Goal: Task Accomplishment & Management: Complete application form

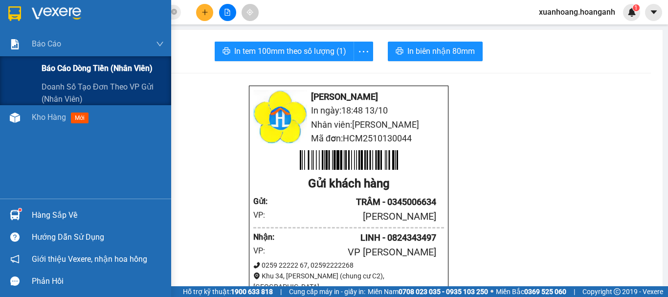
click at [37, 68] on div "Báo cáo dòng tiền (nhân viên)" at bounding box center [85, 68] width 171 height 24
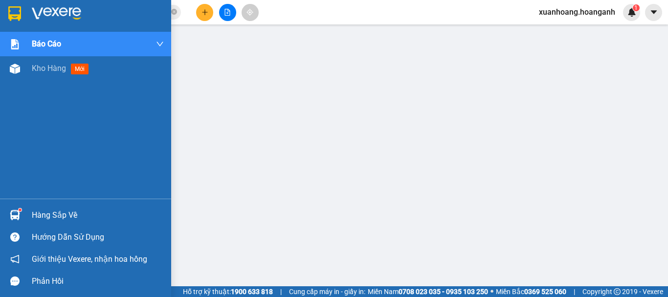
click at [11, 12] on img at bounding box center [14, 13] width 13 height 15
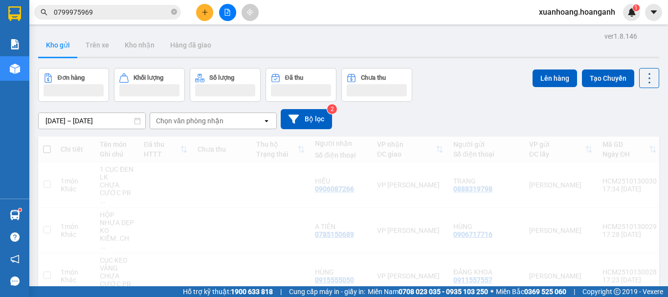
click at [209, 14] on button at bounding box center [204, 12] width 17 height 17
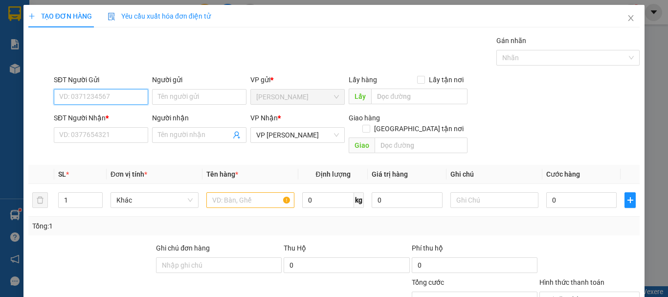
type input "1"
click at [113, 114] on div "0937324138 - TOÀN PHÁT" at bounding box center [100, 116] width 82 height 11
type input "0937324138"
type input "TOÀN PHÁT"
type input "30.000"
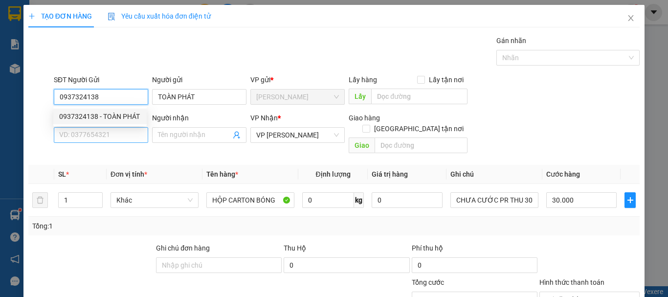
type input "0937324138"
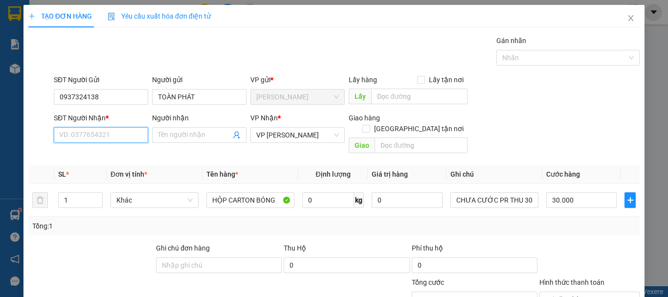
click at [111, 133] on input "SĐT Người Nhận *" at bounding box center [101, 135] width 94 height 16
click at [120, 153] on div "02596271515 - TRÂN" at bounding box center [100, 154] width 82 height 11
type input "02596271515"
type input "TRÂN"
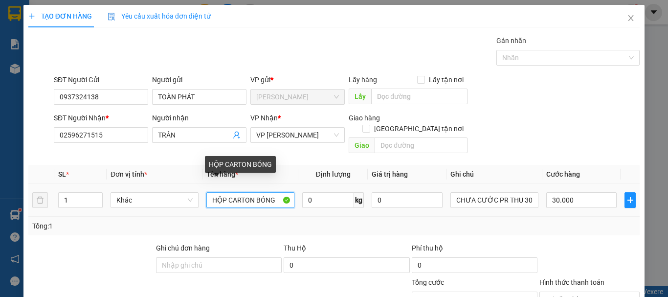
drag, startPoint x: 273, startPoint y: 190, endPoint x: 192, endPoint y: 199, distance: 82.2
click at [192, 199] on tr "1 Khác HỘP CARTON BÓNG 0 kg 0 CHƯA CƯỚC PR THU 30 30.000" at bounding box center [333, 200] width 611 height 33
type input "CỤC ĐEN BÓNG"
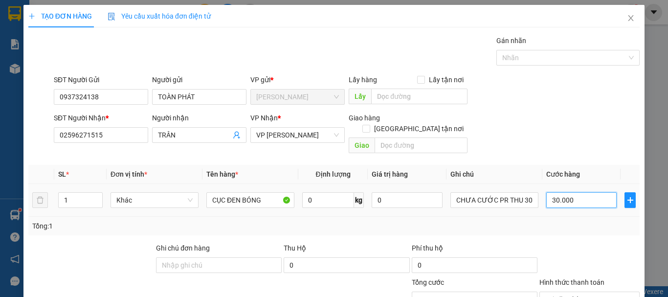
click at [582, 192] on input "30.000" at bounding box center [581, 200] width 70 height 16
type input "0"
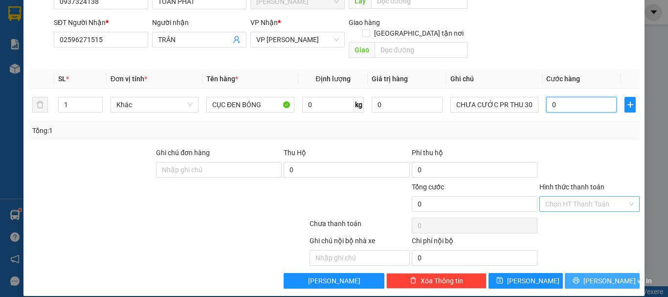
type input "0"
click at [611, 275] on span "[PERSON_NAME] và In" at bounding box center [618, 280] width 68 height 11
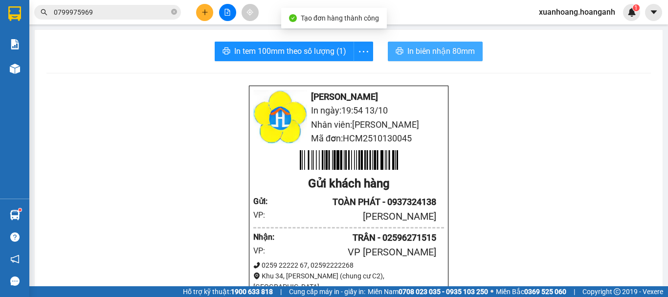
click at [429, 50] on span "In biên nhận 80mm" at bounding box center [441, 51] width 68 height 12
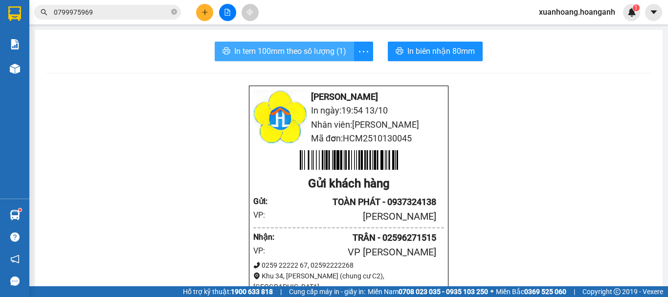
click at [302, 44] on button "In tem 100mm theo số lượng (1)" at bounding box center [284, 52] width 139 height 20
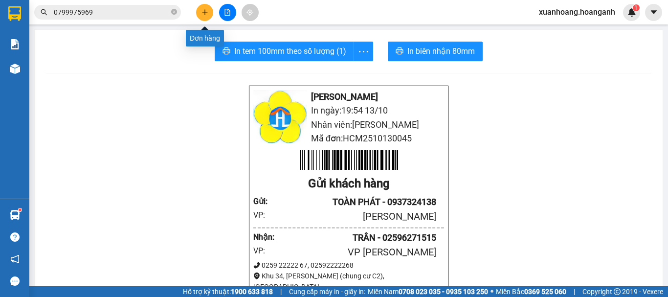
click at [204, 16] on button at bounding box center [204, 12] width 17 height 17
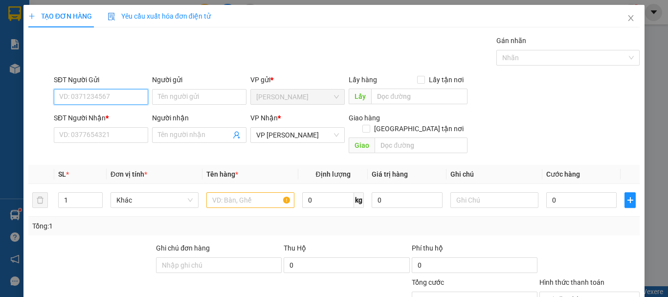
click at [139, 99] on input "SĐT Người Gửi" at bounding box center [101, 97] width 94 height 16
click at [126, 114] on div "0378422498 - ALPHA" at bounding box center [100, 116] width 82 height 11
type input "0378422498"
type input "ALPHA"
type input "30.000"
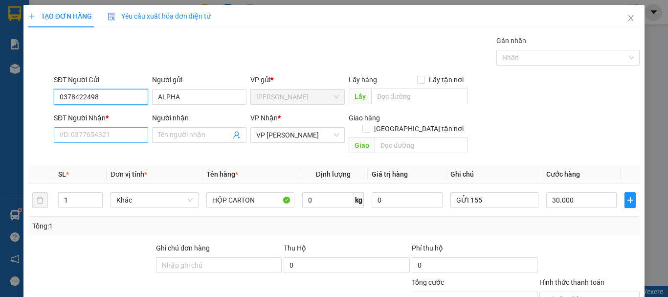
type input "0378422498"
click at [119, 135] on input "SĐT Người Nhận *" at bounding box center [101, 135] width 94 height 16
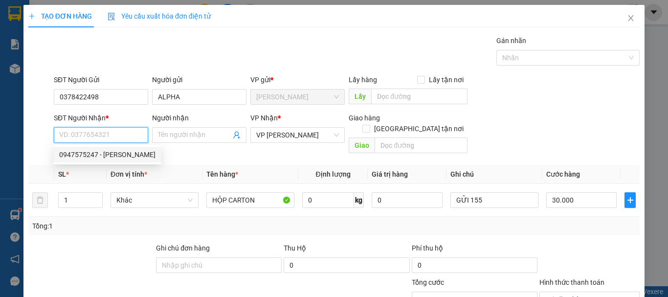
click at [118, 158] on div "0947575247 - [PERSON_NAME]" at bounding box center [107, 154] width 96 height 11
type input "0947575247"
type input "VƯƠNG"
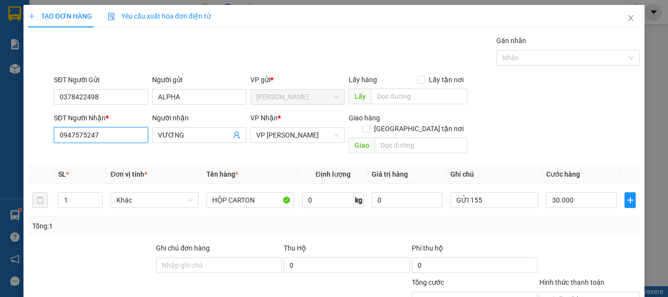
scroll to position [95, 0]
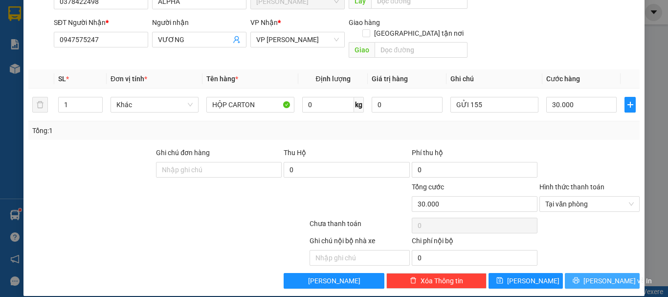
click at [568, 273] on button "[PERSON_NAME] và In" at bounding box center [602, 281] width 75 height 16
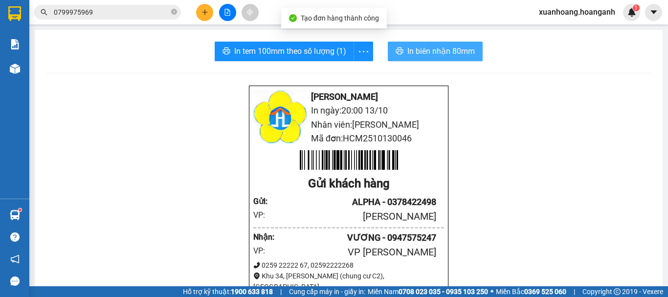
click at [446, 51] on span "In biên nhận 80mm" at bounding box center [441, 51] width 68 height 12
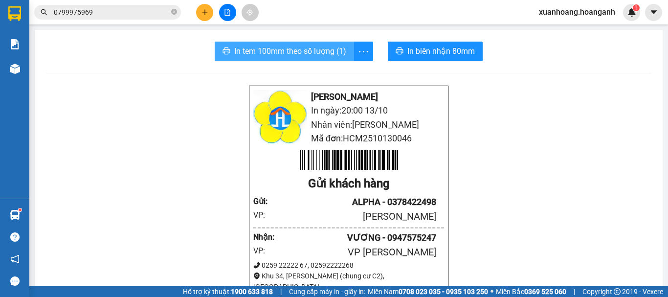
click at [301, 48] on span "In tem 100mm theo số lượng (1)" at bounding box center [290, 51] width 112 height 12
click at [208, 10] on button at bounding box center [204, 12] width 17 height 17
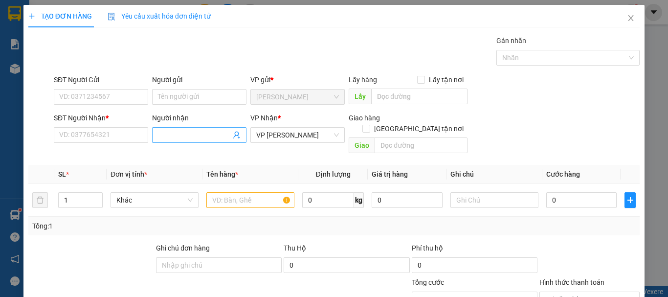
click at [191, 139] on input "Người nhận" at bounding box center [194, 135] width 73 height 11
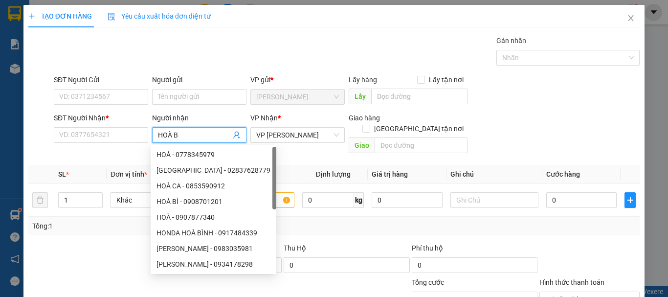
type input "HOÀ BÌ"
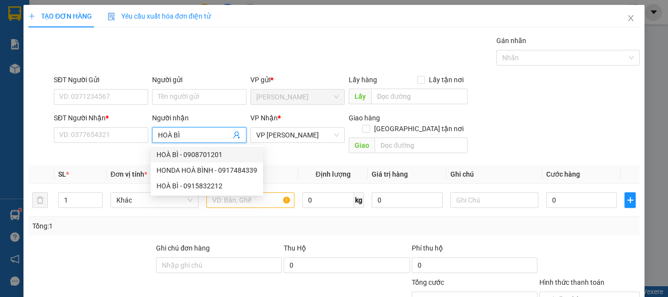
click at [199, 155] on div "HOÀ BÌ - 0908701201" at bounding box center [207, 154] width 101 height 11
type input "0908701201"
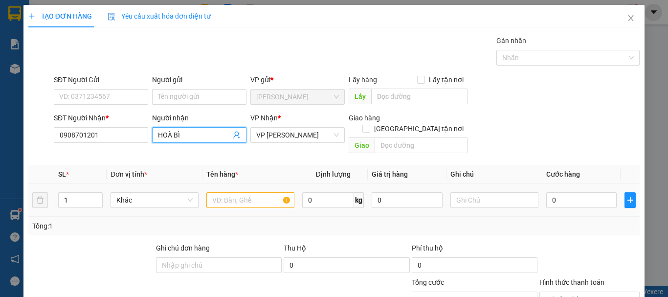
type input "HOÀ BÌ"
click at [232, 192] on input "text" at bounding box center [250, 200] width 88 height 16
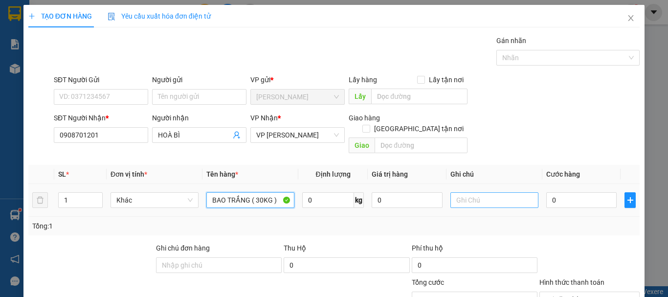
type input "BAO TRẮNG ( 30KG )"
click at [484, 192] on input "text" at bounding box center [495, 200] width 88 height 16
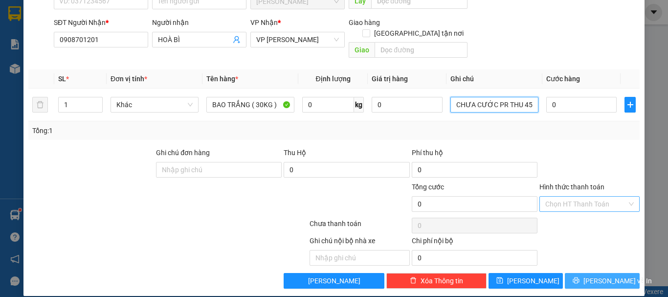
type input "CHƯA CƯỚC PR THU 45"
click at [610, 275] on span "[PERSON_NAME] và In" at bounding box center [618, 280] width 68 height 11
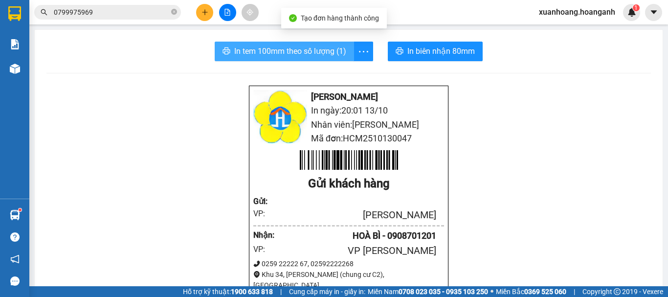
click at [315, 49] on span "In tem 100mm theo số lượng (1)" at bounding box center [290, 51] width 112 height 12
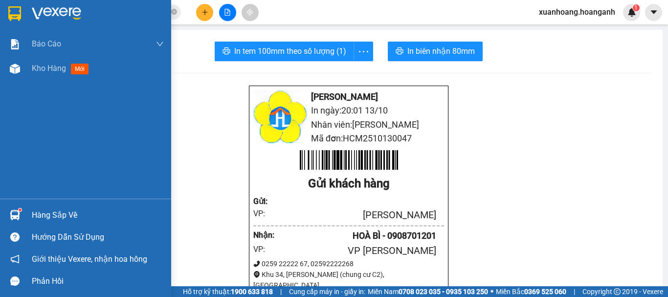
click at [9, 13] on img at bounding box center [14, 13] width 13 height 15
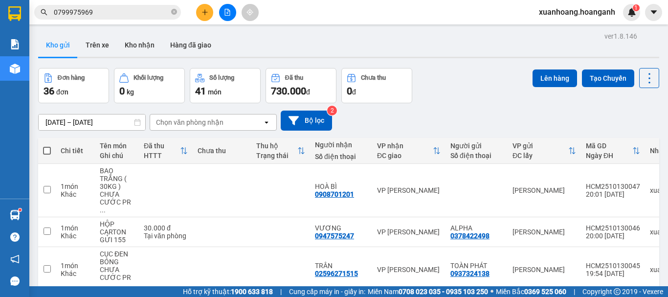
click at [205, 10] on icon "plus" at bounding box center [205, 12] width 7 height 7
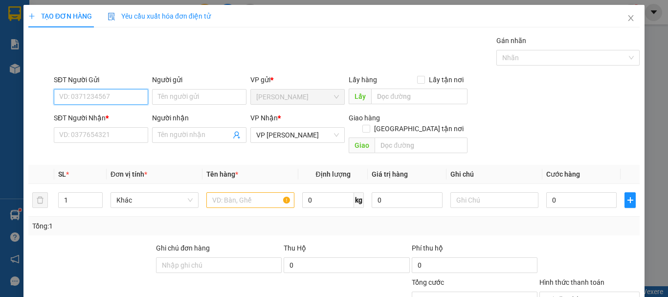
click at [124, 101] on input "SĐT Người Gửi" at bounding box center [101, 97] width 94 height 16
type input "0915800800"
click at [117, 119] on div "0915800800 - NHÀN" at bounding box center [100, 116] width 82 height 11
type input "NHÀN"
type input "100.000"
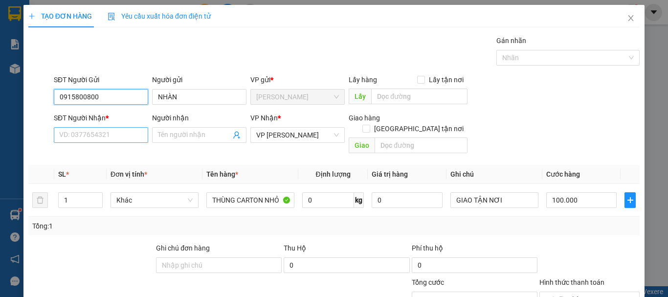
type input "0915800800"
click at [114, 136] on input "SĐT Người Nhận *" at bounding box center [101, 135] width 94 height 16
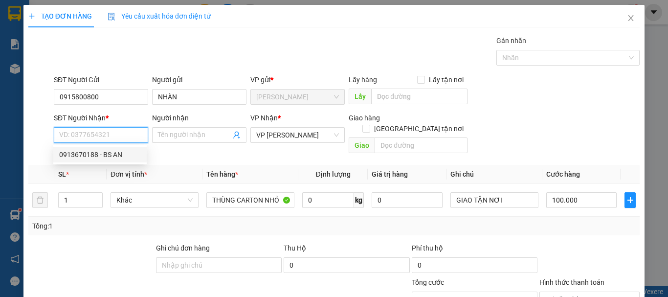
click at [113, 152] on div "0913670188 - BS AN" at bounding box center [100, 154] width 82 height 11
type input "0913670188"
type input "BS AN"
checkbox input "true"
type input "132 [PERSON_NAME]"
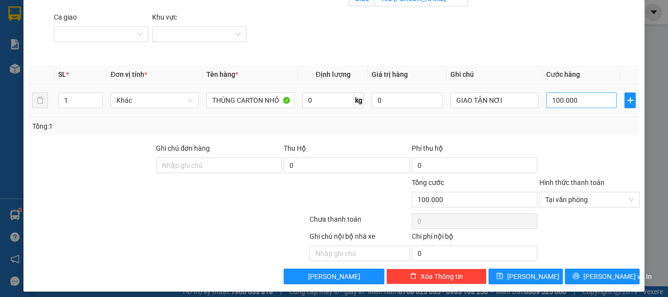
scroll to position [153, 0]
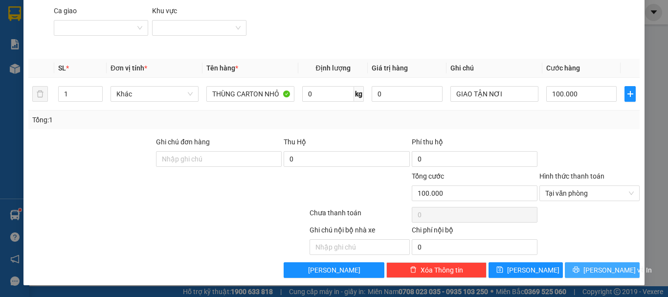
click at [618, 269] on button "[PERSON_NAME] và In" at bounding box center [602, 270] width 75 height 16
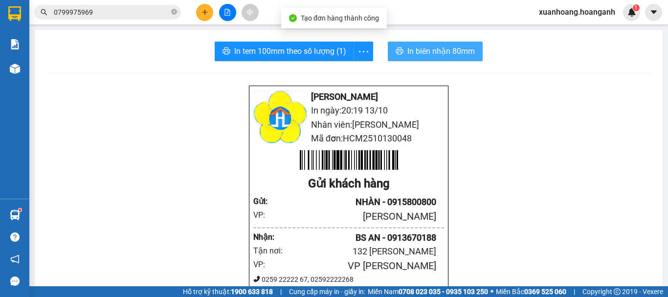
click at [442, 55] on span "In biên nhận 80mm" at bounding box center [441, 51] width 68 height 12
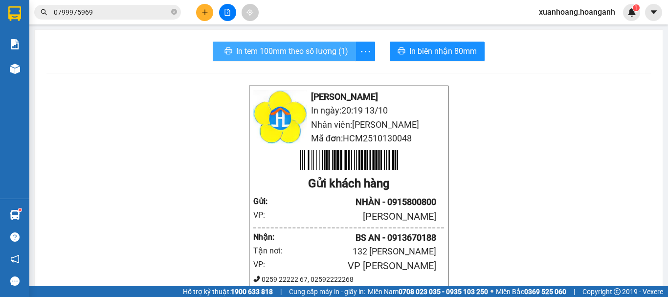
click at [311, 51] on span "In tem 100mm theo số lượng (1)" at bounding box center [292, 51] width 112 height 12
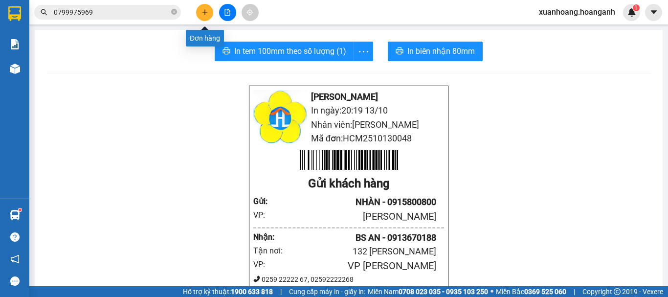
click at [206, 12] on icon "plus" at bounding box center [204, 12] width 5 height 0
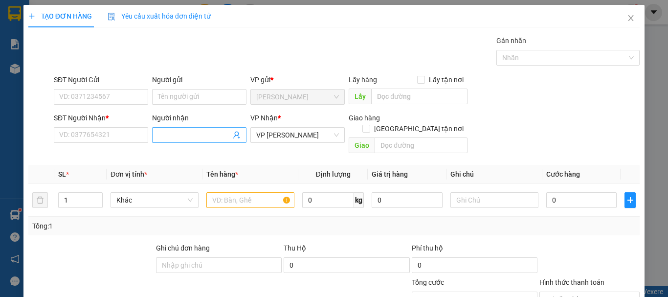
click at [160, 136] on input "Người nhận" at bounding box center [194, 135] width 73 height 11
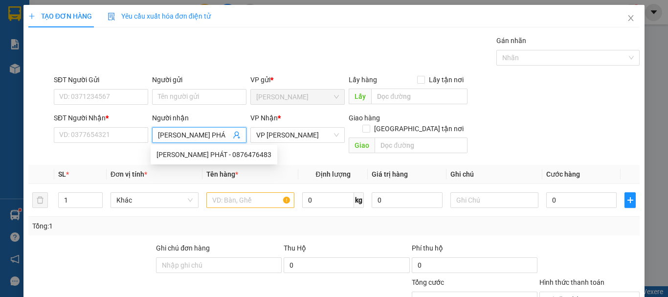
type input "[PERSON_NAME]"
click at [218, 158] on div "[PERSON_NAME] PHÁT - 0876476483" at bounding box center [214, 154] width 115 height 11
type input "0876476483"
type input "[PERSON_NAME]"
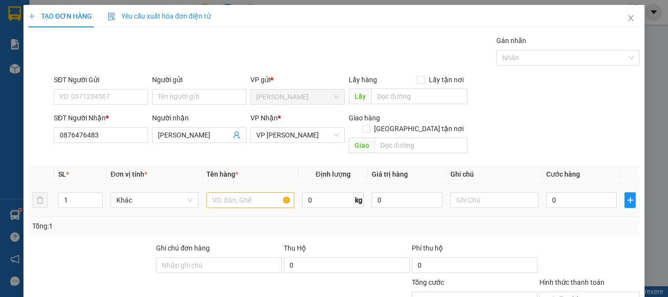
click at [225, 190] on div at bounding box center [250, 200] width 88 height 20
click at [228, 192] on input "text" at bounding box center [250, 200] width 88 height 16
type input "XE MÁY 64E1-10775"
click at [567, 192] on input "0" at bounding box center [581, 200] width 70 height 16
type input "3"
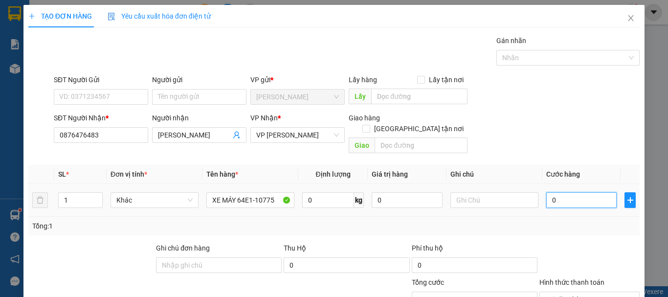
type input "3"
type input "38"
type input "380"
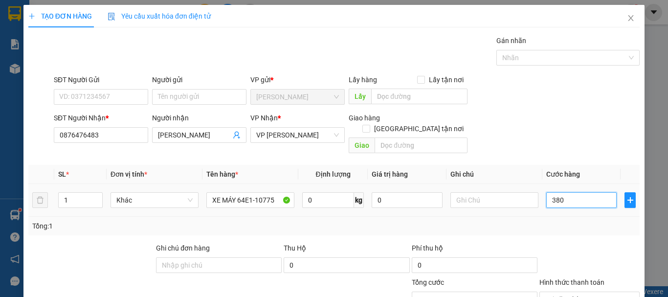
type input "3.800"
type input "38.000"
type input "380.000"
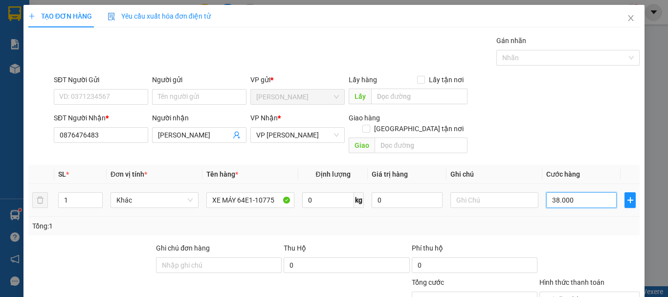
type input "380.000"
click at [474, 192] on input "text" at bounding box center [495, 200] width 88 height 16
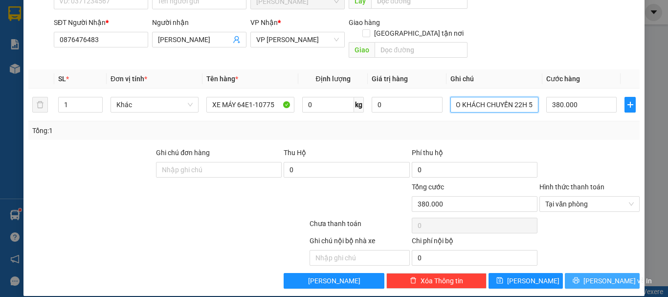
type input "BX 70 THEO KHÁCH CHUYẾN 22H 5"
click at [620, 273] on button "[PERSON_NAME] và In" at bounding box center [602, 281] width 75 height 16
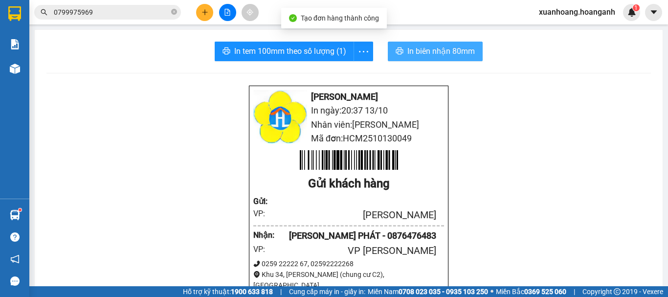
click at [445, 56] on span "In biên nhận 80mm" at bounding box center [441, 51] width 68 height 12
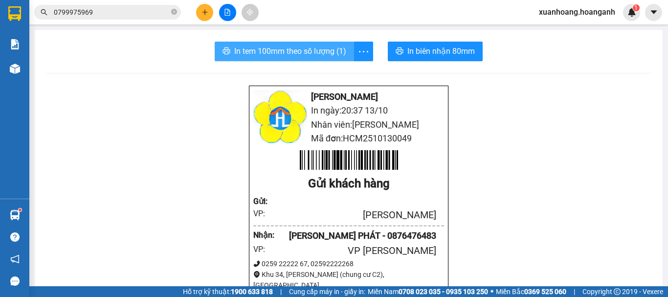
click at [311, 49] on span "In tem 100mm theo số lượng (1)" at bounding box center [290, 51] width 112 height 12
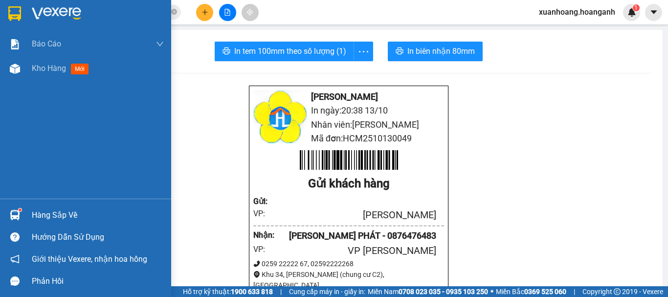
click at [10, 20] on img at bounding box center [14, 13] width 13 height 15
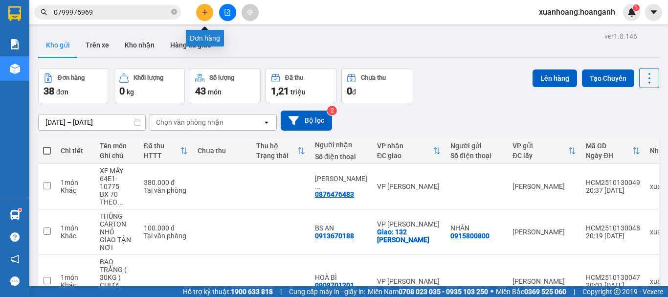
click at [204, 15] on icon "plus" at bounding box center [205, 12] width 7 height 7
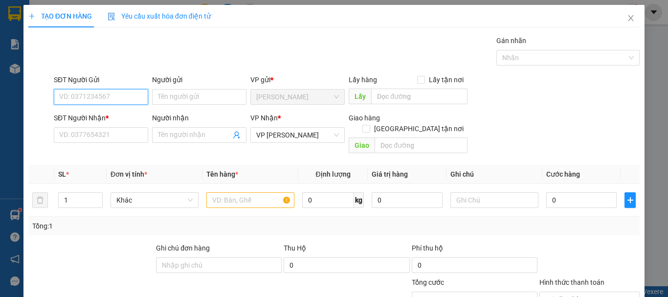
click at [132, 96] on input "SĐT Người Gửi" at bounding box center [101, 97] width 94 height 16
type input "0876478139"
click at [118, 113] on div "0876478139 - PHƯƠNG" at bounding box center [100, 116] width 82 height 11
type input "PHƯƠNG"
type input "50.000"
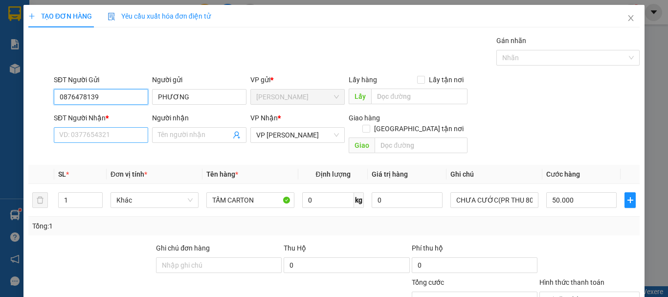
type input "0876478139"
click at [117, 135] on input "SĐT Người Nhận *" at bounding box center [101, 135] width 94 height 16
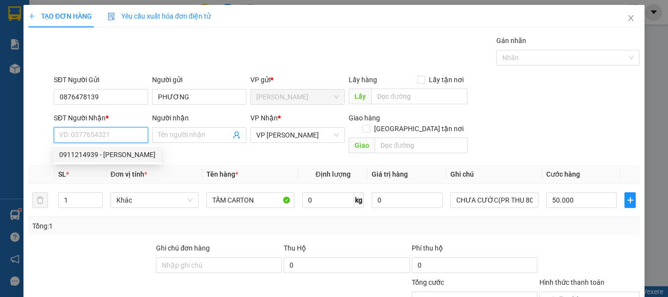
click at [113, 154] on div "0911214939 - [PERSON_NAME]" at bounding box center [107, 154] width 96 height 11
type input "0911214939"
type input "KHÁNH"
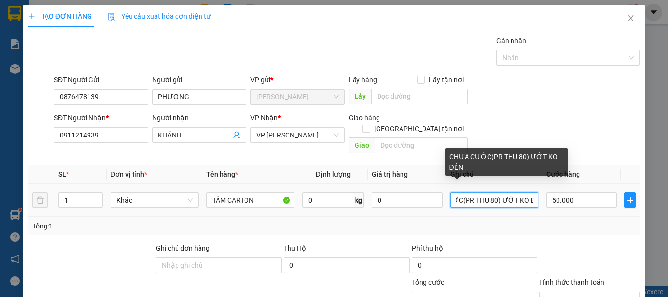
scroll to position [0, 42]
click at [520, 192] on input "CHƯA CƯỚC(PR THU 80) ƯỚT KO ĐỀN" at bounding box center [495, 200] width 88 height 16
click at [517, 221] on div "Tổng: 1" at bounding box center [334, 226] width 604 height 11
click at [520, 192] on input "CHƯA CƯỚC(PR THU 80) ƯỚT KO ĐỀN" at bounding box center [495, 200] width 88 height 16
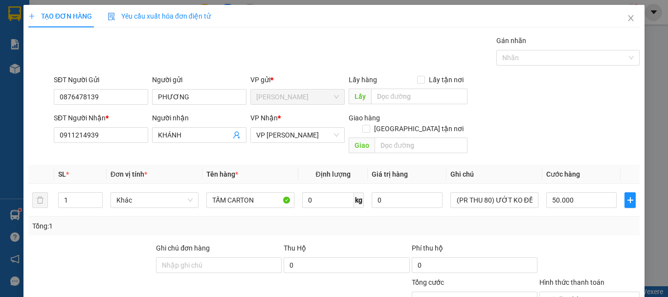
click at [474, 217] on div "Tổng: 1" at bounding box center [333, 226] width 611 height 19
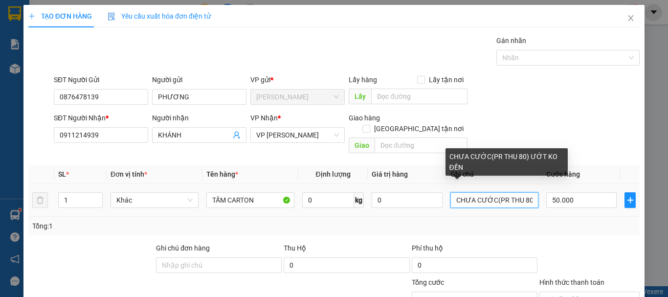
click at [524, 192] on input "CHƯA CƯỚC(PR THU 80) ƯỚT KO ĐỀN" at bounding box center [495, 200] width 88 height 16
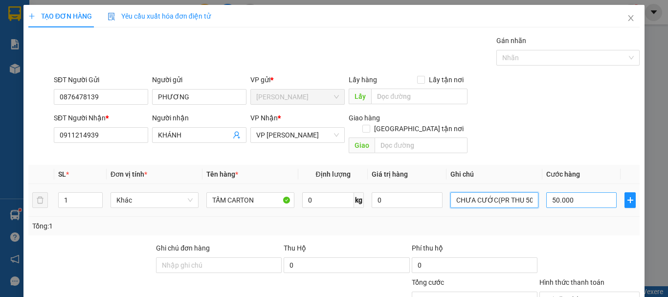
type input "CHƯA CƯỚC(PR THU 50) ƯỚT KO ĐỀN"
click at [584, 192] on input "50.000" at bounding box center [581, 200] width 70 height 16
type input "0"
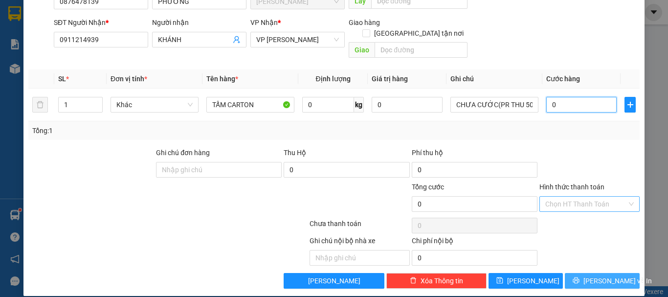
type input "0"
click at [614, 275] on span "[PERSON_NAME] và In" at bounding box center [618, 280] width 68 height 11
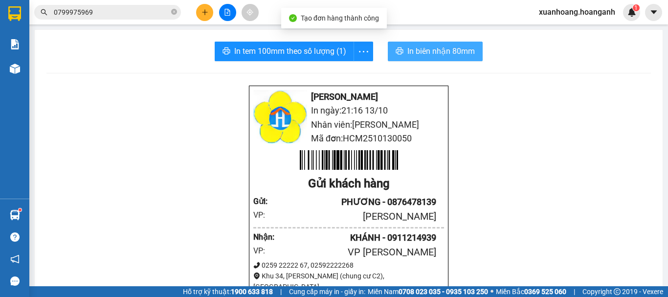
click at [458, 54] on span "In biên nhận 80mm" at bounding box center [441, 51] width 68 height 12
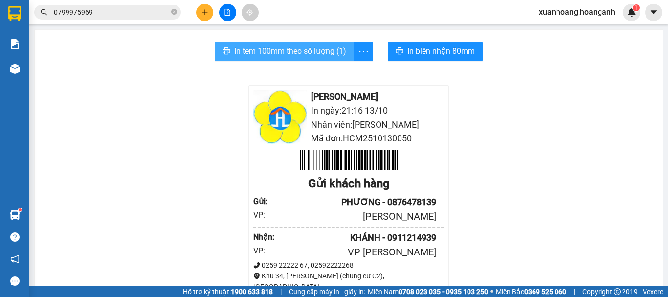
click at [311, 46] on span "In tem 100mm theo số lượng (1)" at bounding box center [290, 51] width 112 height 12
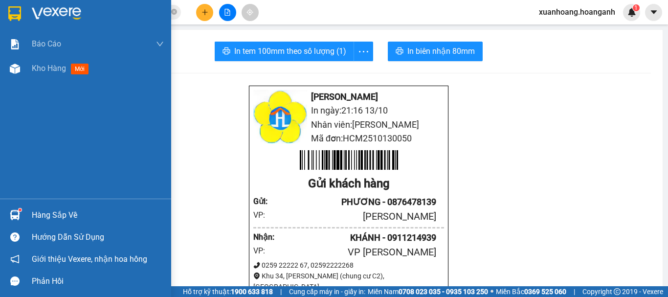
click at [11, 7] on img at bounding box center [14, 13] width 13 height 15
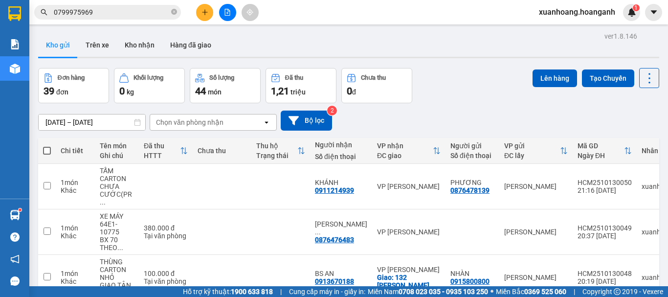
click at [47, 156] on th at bounding box center [47, 151] width 18 height 26
click at [48, 151] on span at bounding box center [47, 151] width 8 height 8
click at [47, 146] on input "checkbox" at bounding box center [47, 146] width 0 height 0
checkbox input "true"
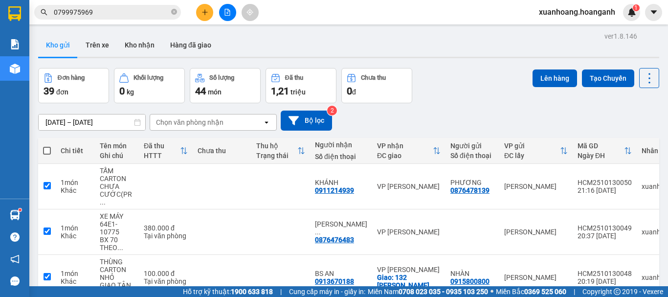
checkbox input "true"
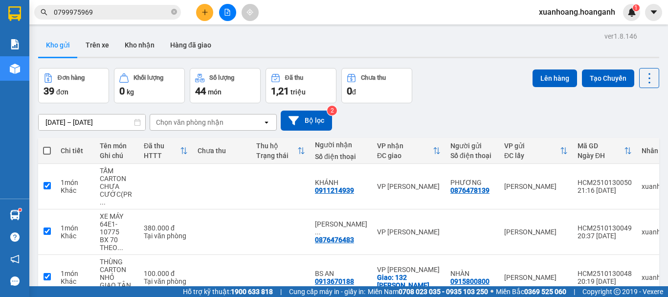
checkbox input "true"
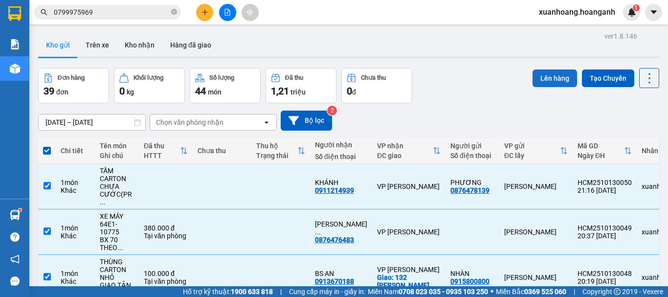
click at [549, 77] on button "Lên hàng" at bounding box center [555, 78] width 45 height 18
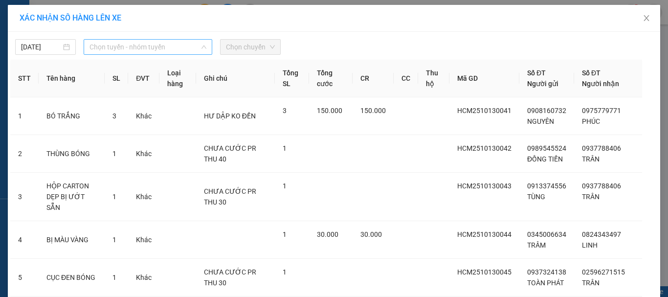
click at [178, 50] on span "Chọn tuyến - nhóm tuyến" at bounding box center [148, 47] width 117 height 15
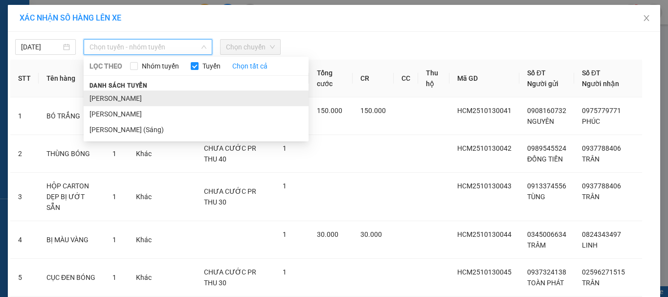
click at [157, 92] on li "[PERSON_NAME]" at bounding box center [196, 99] width 225 height 16
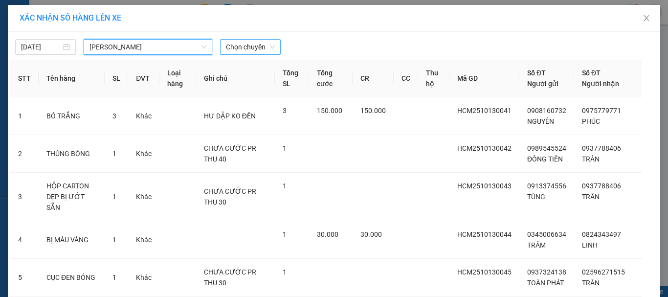
click at [250, 49] on span "Chọn chuyến" at bounding box center [250, 47] width 49 height 15
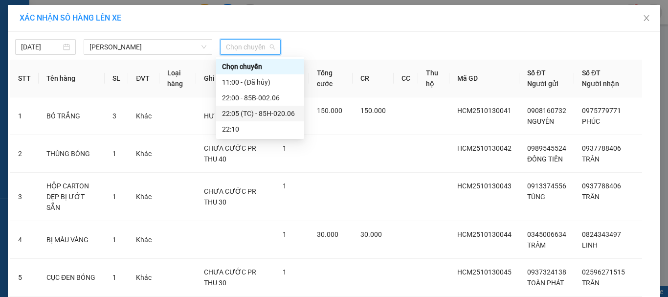
click at [249, 112] on div "22:05 (TC) - 85H-020.06" at bounding box center [260, 113] width 76 height 11
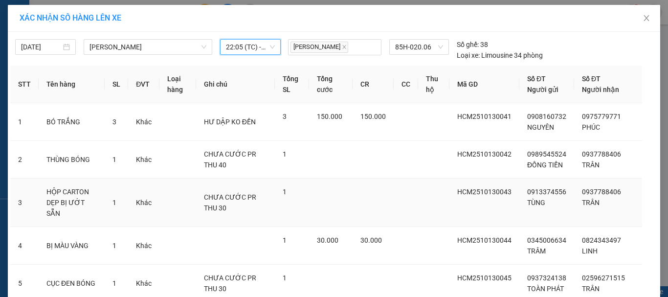
scroll to position [265, 0]
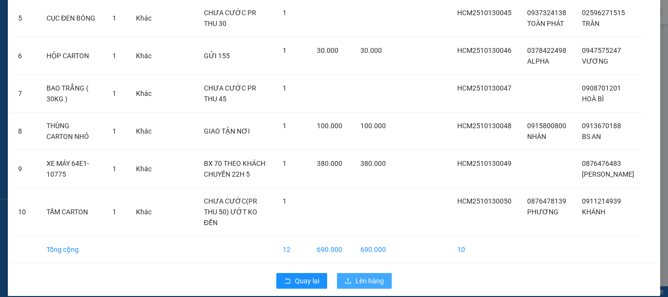
click at [365, 275] on span "Lên hàng" at bounding box center [370, 280] width 28 height 11
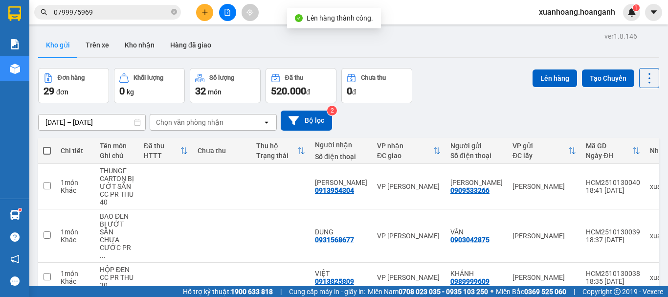
click at [46, 153] on span at bounding box center [47, 151] width 8 height 8
click at [47, 146] on input "checkbox" at bounding box center [47, 146] width 0 height 0
checkbox input "true"
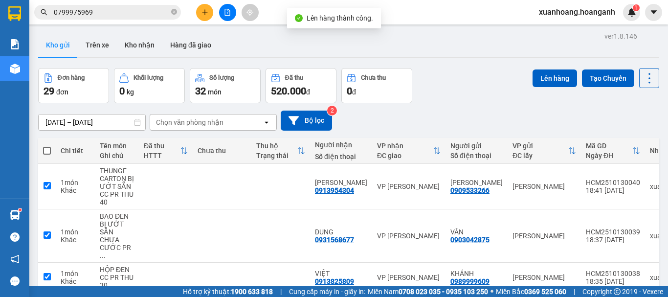
checkbox input "true"
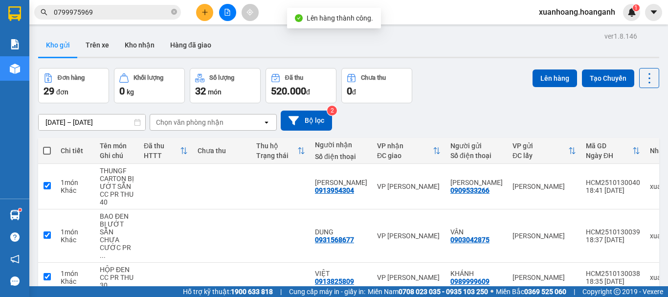
checkbox input "true"
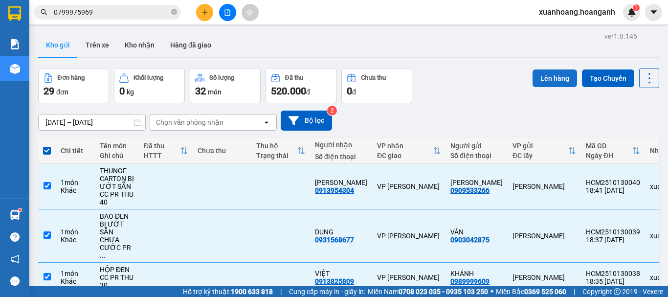
click at [562, 80] on button "Lên hàng" at bounding box center [555, 78] width 45 height 18
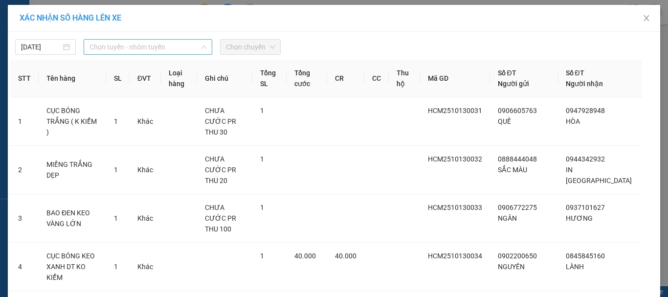
click at [175, 51] on span "Chọn tuyến - nhóm tuyến" at bounding box center [148, 47] width 117 height 15
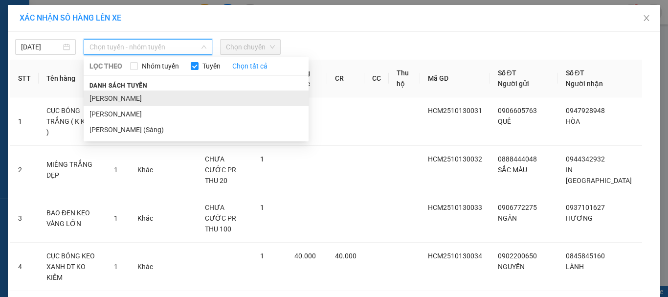
click at [160, 97] on li "[PERSON_NAME]" at bounding box center [196, 99] width 225 height 16
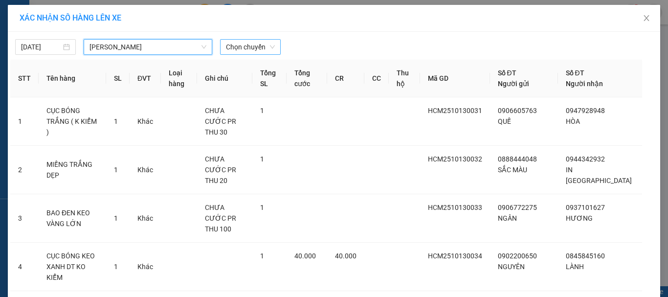
click at [241, 46] on span "Chọn chuyến" at bounding box center [250, 47] width 49 height 15
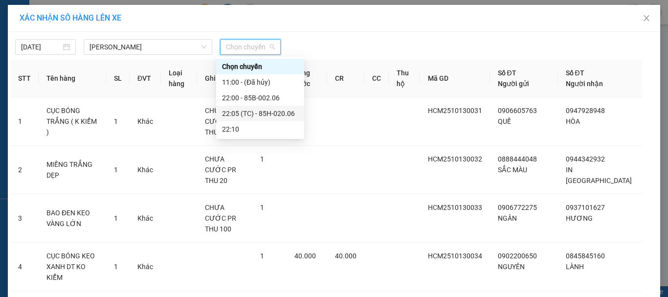
click at [255, 113] on div "22:05 (TC) - 85H-020.06" at bounding box center [260, 113] width 76 height 11
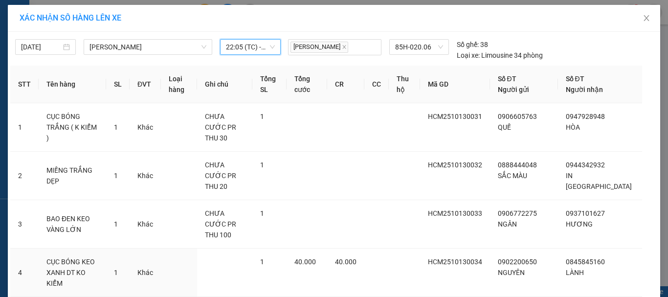
scroll to position [276, 0]
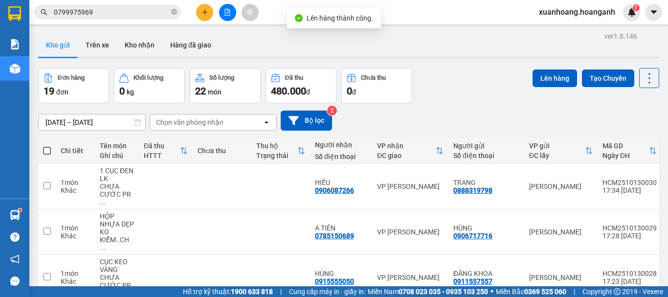
click at [47, 149] on span at bounding box center [47, 151] width 8 height 8
click at [47, 146] on input "checkbox" at bounding box center [47, 146] width 0 height 0
checkbox input "true"
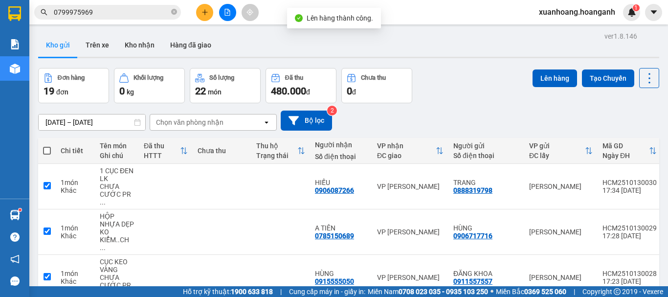
checkbox input "true"
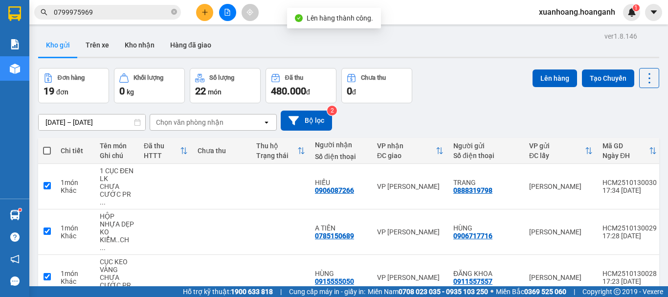
checkbox input "true"
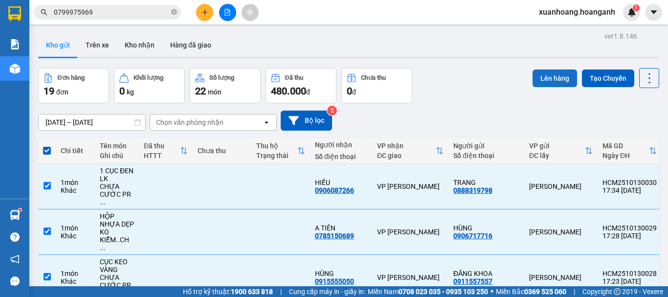
click at [552, 78] on button "Lên hàng" at bounding box center [555, 78] width 45 height 18
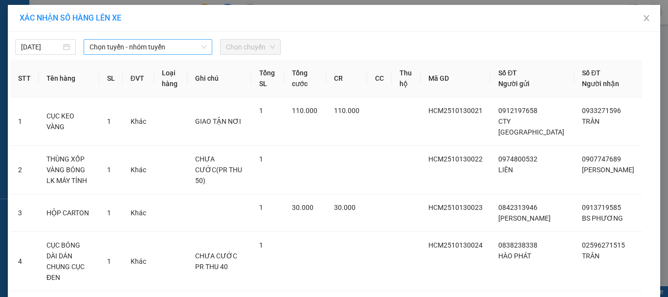
click at [180, 46] on span "Chọn tuyến - nhóm tuyến" at bounding box center [148, 47] width 117 height 15
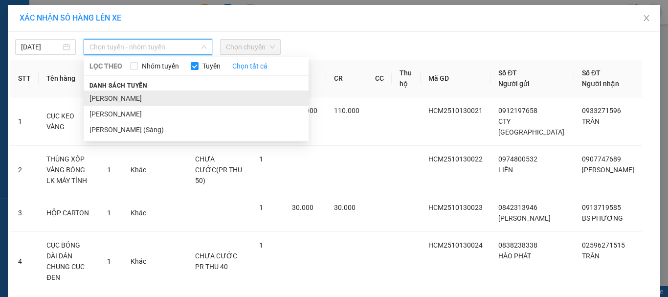
click at [165, 93] on li "[PERSON_NAME]" at bounding box center [196, 99] width 225 height 16
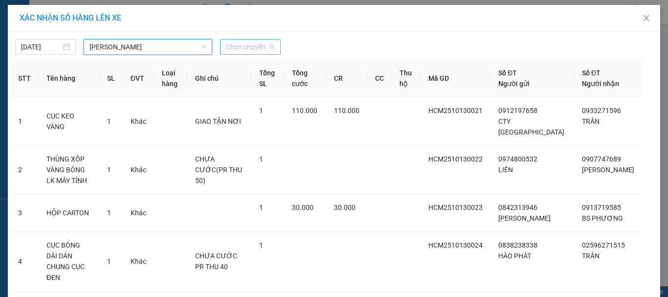
click at [259, 44] on span "Chọn chuyến" at bounding box center [250, 47] width 49 height 15
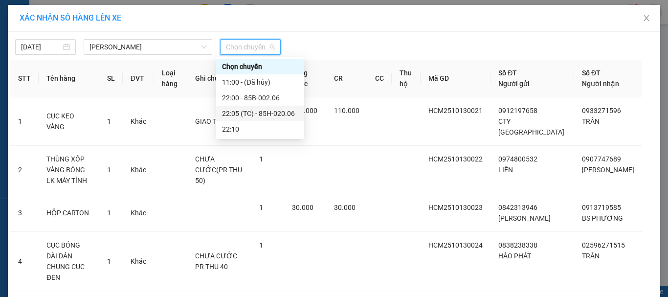
click at [261, 112] on div "22:05 (TC) - 85H-020.06" at bounding box center [260, 113] width 76 height 11
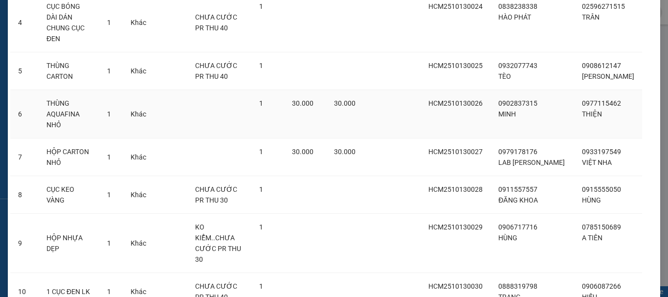
scroll to position [276, 0]
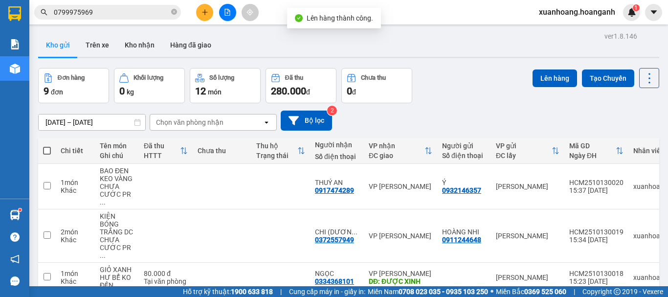
click at [46, 150] on span at bounding box center [47, 151] width 8 height 8
click at [47, 146] on input "checkbox" at bounding box center [47, 146] width 0 height 0
checkbox input "true"
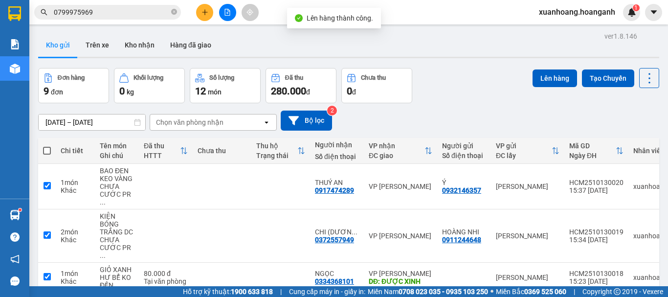
checkbox input "true"
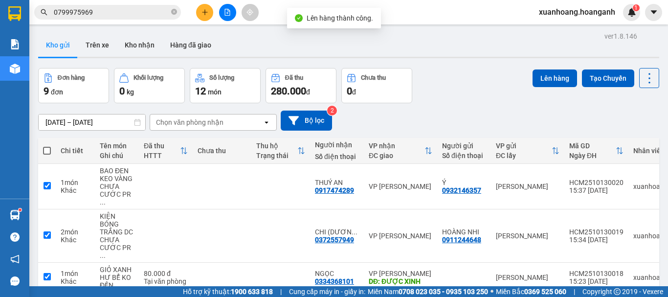
checkbox input "true"
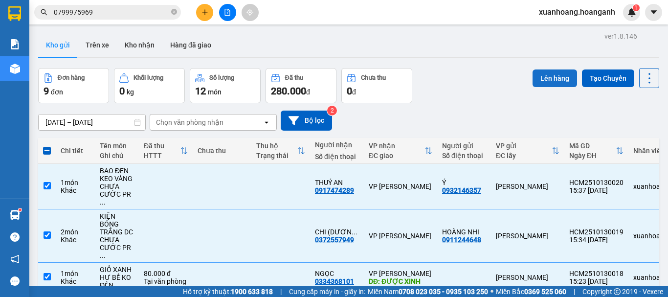
click at [539, 81] on button "Lên hàng" at bounding box center [555, 78] width 45 height 18
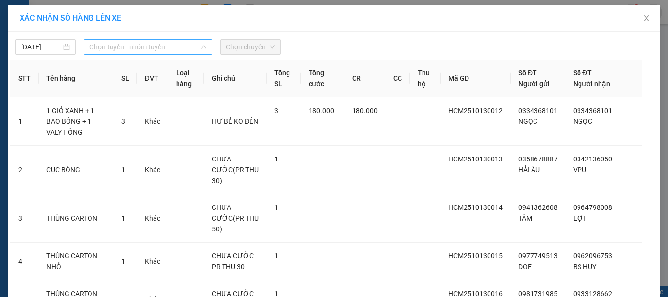
click at [178, 49] on span "Chọn tuyến - nhóm tuyến" at bounding box center [148, 47] width 117 height 15
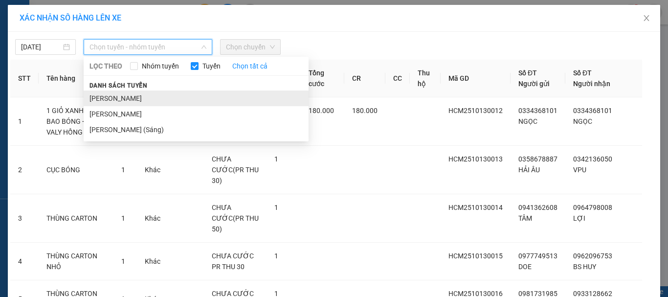
click at [168, 92] on li "[PERSON_NAME]" at bounding box center [196, 99] width 225 height 16
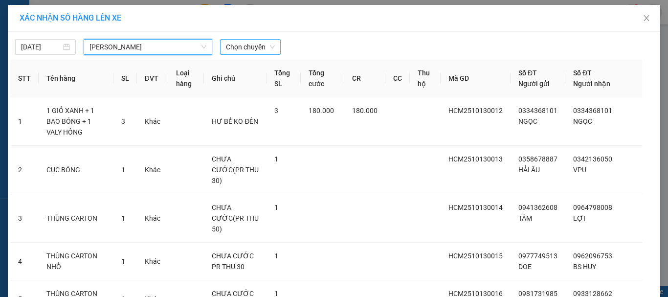
click at [253, 42] on span "Chọn chuyến" at bounding box center [250, 47] width 49 height 15
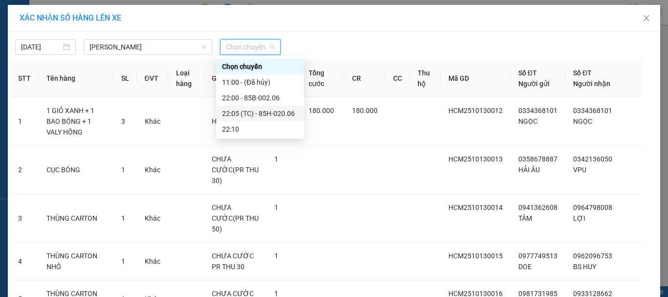
click at [260, 114] on div "22:05 (TC) - 85H-020.06" at bounding box center [260, 113] width 76 height 11
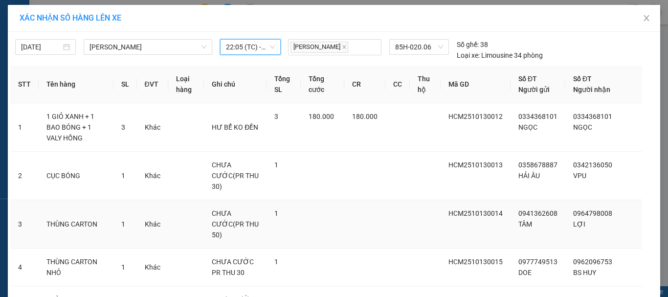
scroll to position [227, 0]
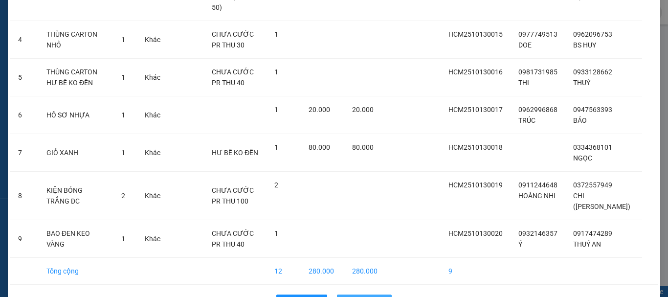
click at [365, 296] on span "Lên hàng" at bounding box center [370, 302] width 28 height 11
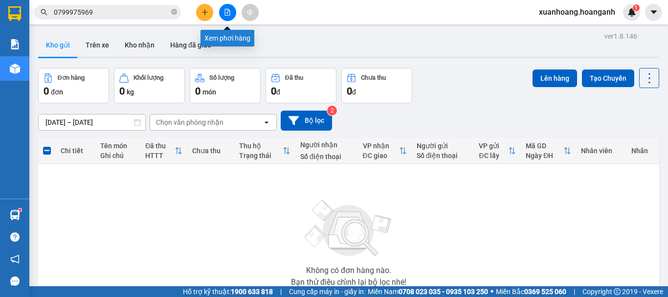
click at [225, 18] on button at bounding box center [227, 12] width 17 height 17
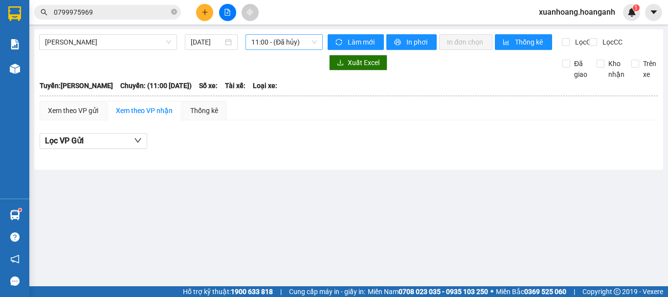
click at [303, 46] on span "11:00 - (Đã hủy)" at bounding box center [284, 42] width 66 height 15
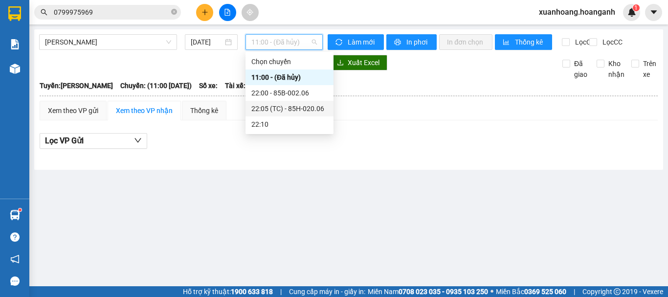
click at [294, 104] on div "22:05 (TC) - 85H-020.06" at bounding box center [289, 108] width 76 height 11
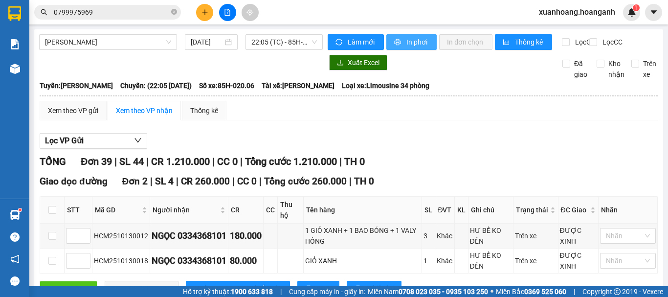
click at [409, 42] on span "In phơi" at bounding box center [418, 42] width 23 height 11
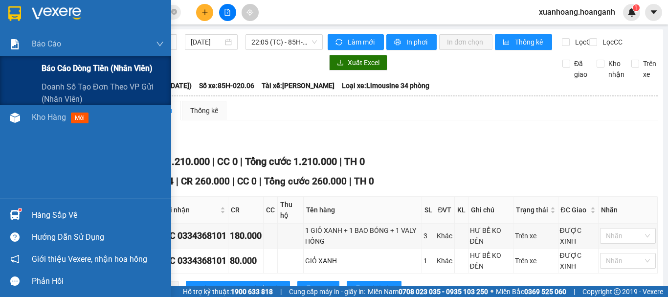
click at [47, 65] on span "Báo cáo dòng tiền (nhân viên)" at bounding box center [97, 68] width 111 height 12
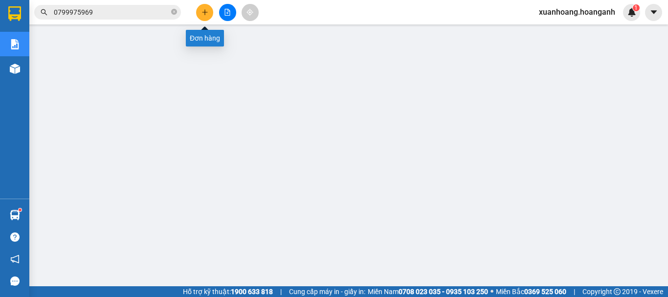
click at [203, 16] on button at bounding box center [204, 12] width 17 height 17
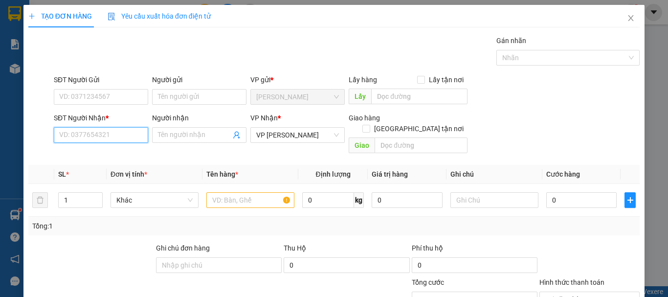
click at [119, 136] on input "SĐT Người Nhận *" at bounding box center [101, 135] width 94 height 16
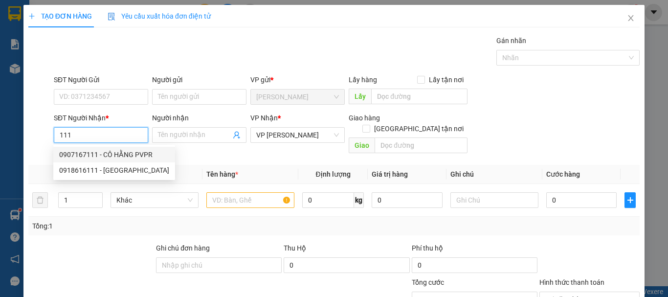
click at [127, 154] on div "0907167111 - CÔ HẰNG PVPR" at bounding box center [114, 154] width 110 height 11
type input "0907167111"
type input "CÔ HẰNG PVPR"
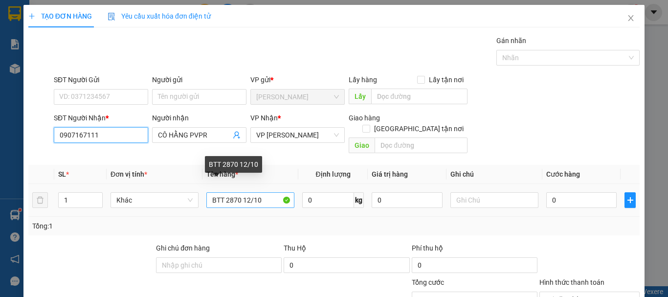
type input "0907167111"
drag, startPoint x: 238, startPoint y: 189, endPoint x: 225, endPoint y: 192, distance: 13.5
click at [225, 192] on input "BTT 2870 12/10" at bounding box center [250, 200] width 88 height 16
click at [245, 192] on input "BTT 3850 12/10" at bounding box center [250, 200] width 88 height 16
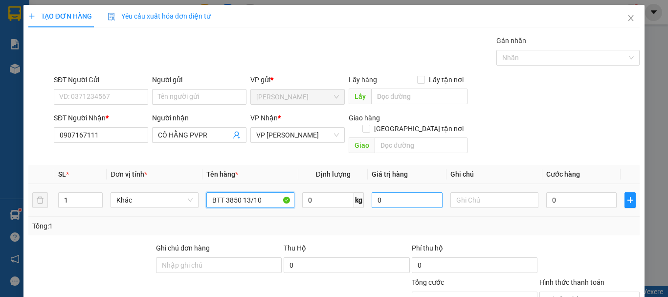
scroll to position [95, 0]
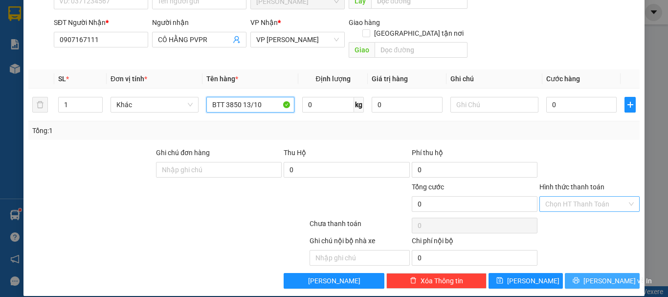
type input "BTT 3850 13/10"
click at [601, 275] on span "[PERSON_NAME] và In" at bounding box center [618, 280] width 68 height 11
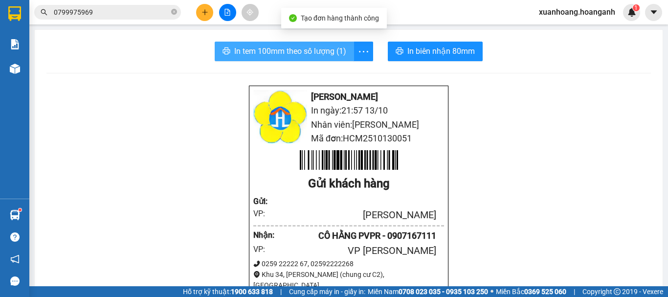
click at [328, 51] on span "In tem 100mm theo số lượng (1)" at bounding box center [290, 51] width 112 height 12
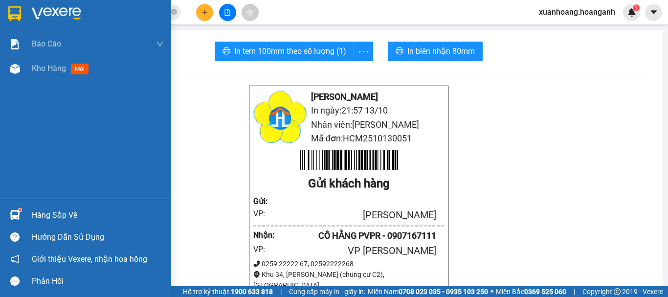
click at [19, 19] on img at bounding box center [14, 13] width 13 height 15
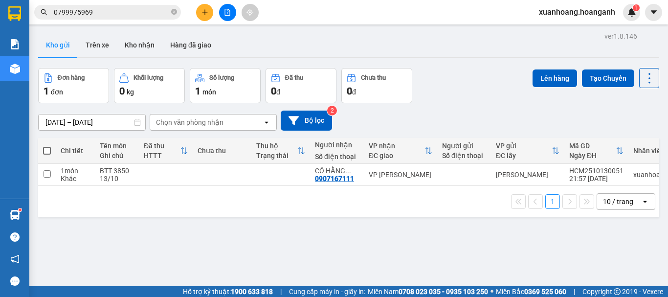
click at [51, 151] on th at bounding box center [47, 151] width 18 height 26
click at [48, 151] on span at bounding box center [47, 151] width 8 height 8
click at [47, 146] on input "checkbox" at bounding box center [47, 146] width 0 height 0
checkbox input "true"
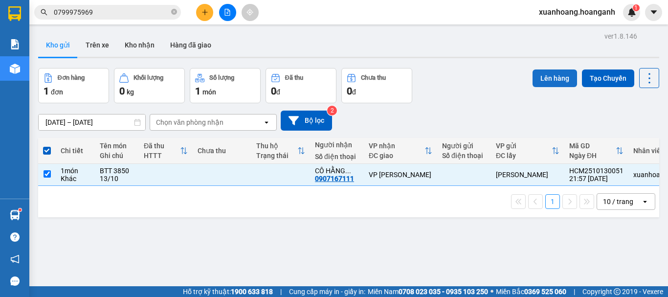
click at [540, 82] on button "Lên hàng" at bounding box center [555, 78] width 45 height 18
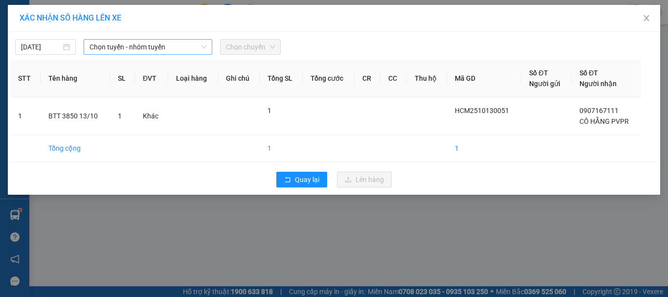
click at [164, 46] on span "Chọn tuyến - nhóm tuyến" at bounding box center [148, 47] width 117 height 15
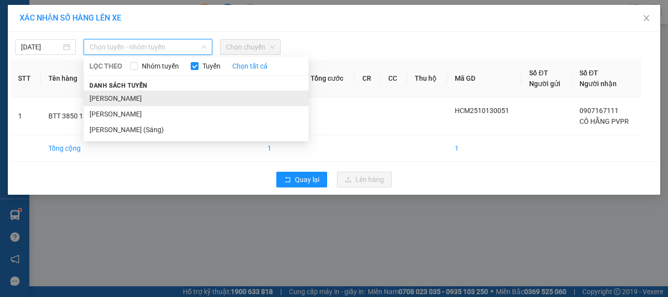
click at [146, 92] on li "[PERSON_NAME]" at bounding box center [196, 99] width 225 height 16
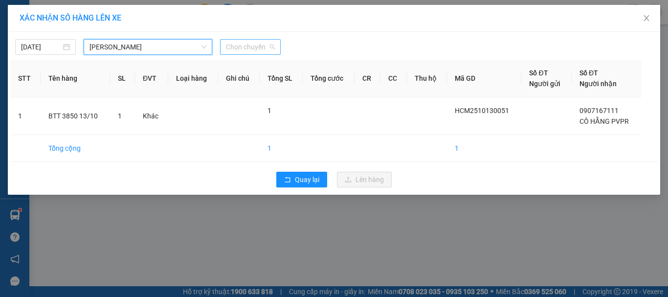
click at [260, 45] on span "Chọn chuyến" at bounding box center [250, 47] width 49 height 15
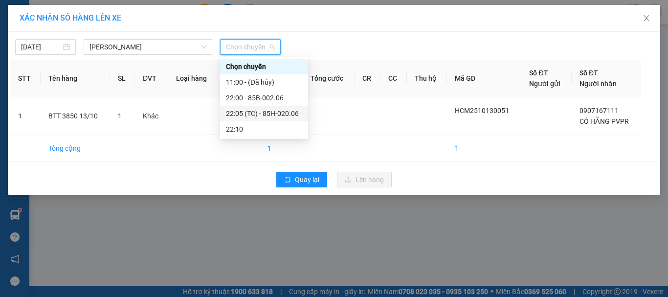
click at [254, 112] on div "22:05 (TC) - 85H-020.06" at bounding box center [264, 113] width 76 height 11
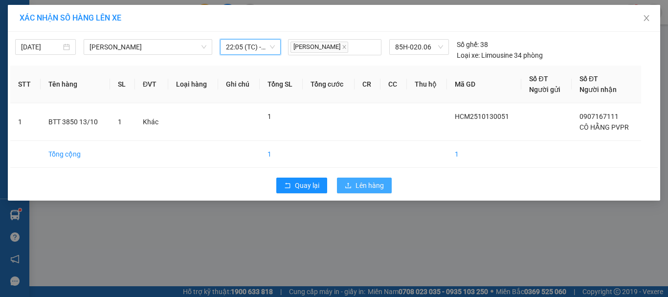
click at [353, 187] on button "Lên hàng" at bounding box center [364, 186] width 55 height 16
